Goal: Transaction & Acquisition: Purchase product/service

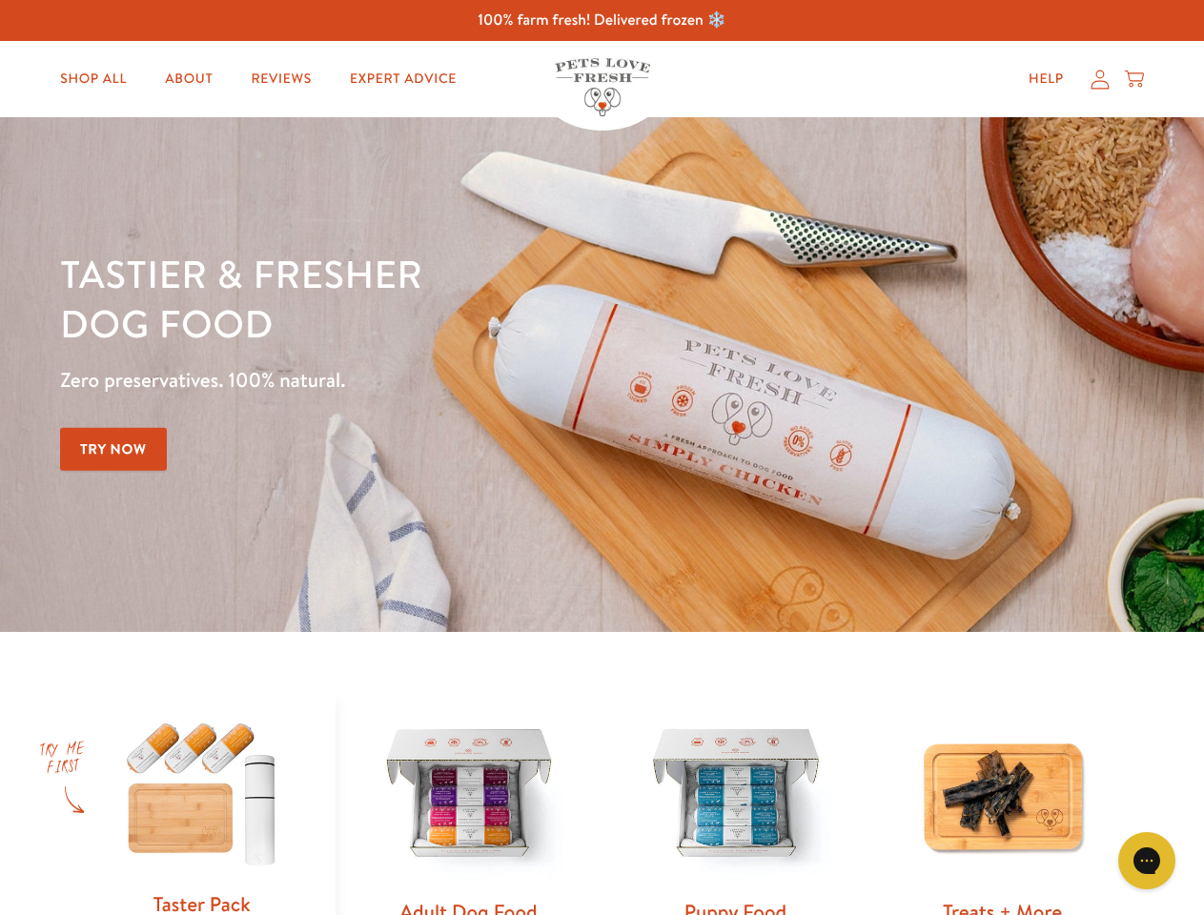
click at [601, 457] on div "Tastier & fresher dog food Zero preservatives. 100% natural. Try Now" at bounding box center [421, 375] width 722 height 252
click at [1147, 861] on icon "Gorgias live chat" at bounding box center [1146, 860] width 18 height 18
